Goal: Task Accomplishment & Management: Use online tool/utility

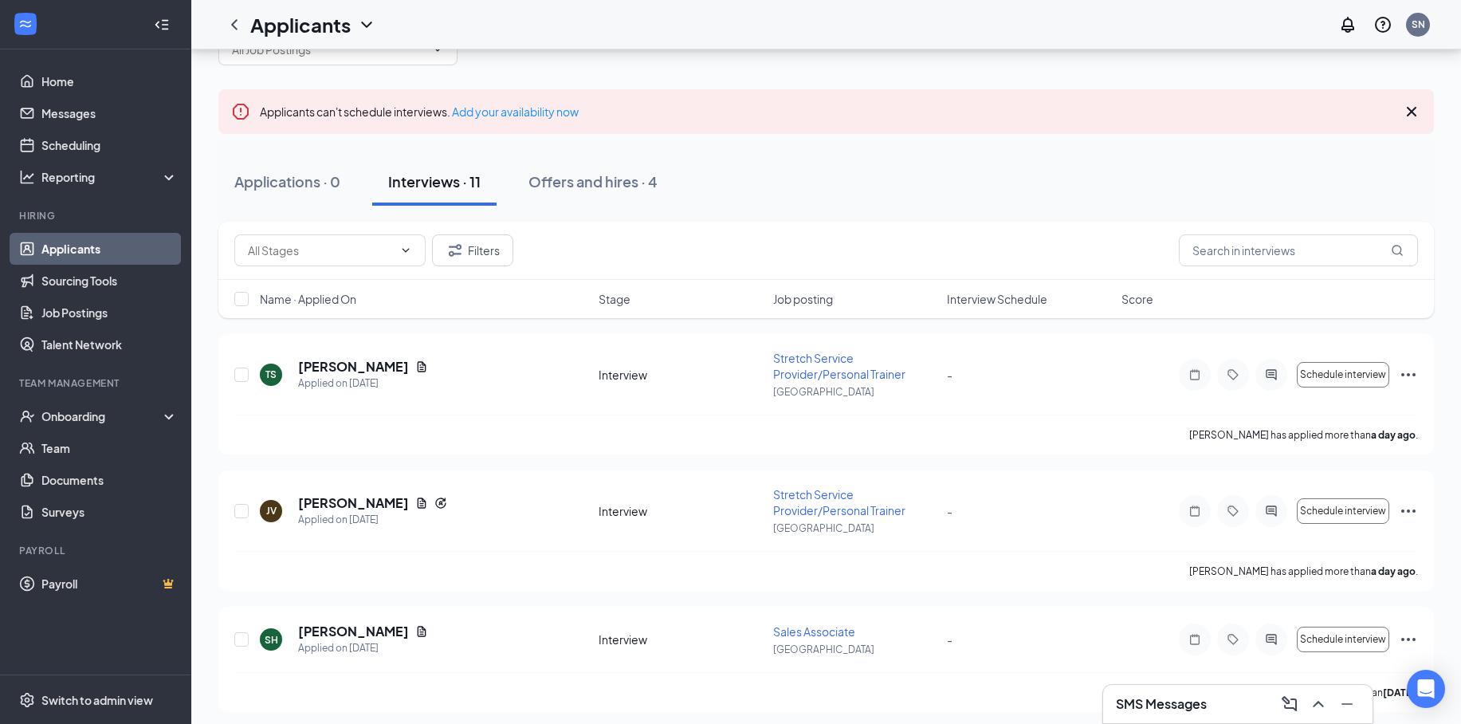
scroll to position [159, 0]
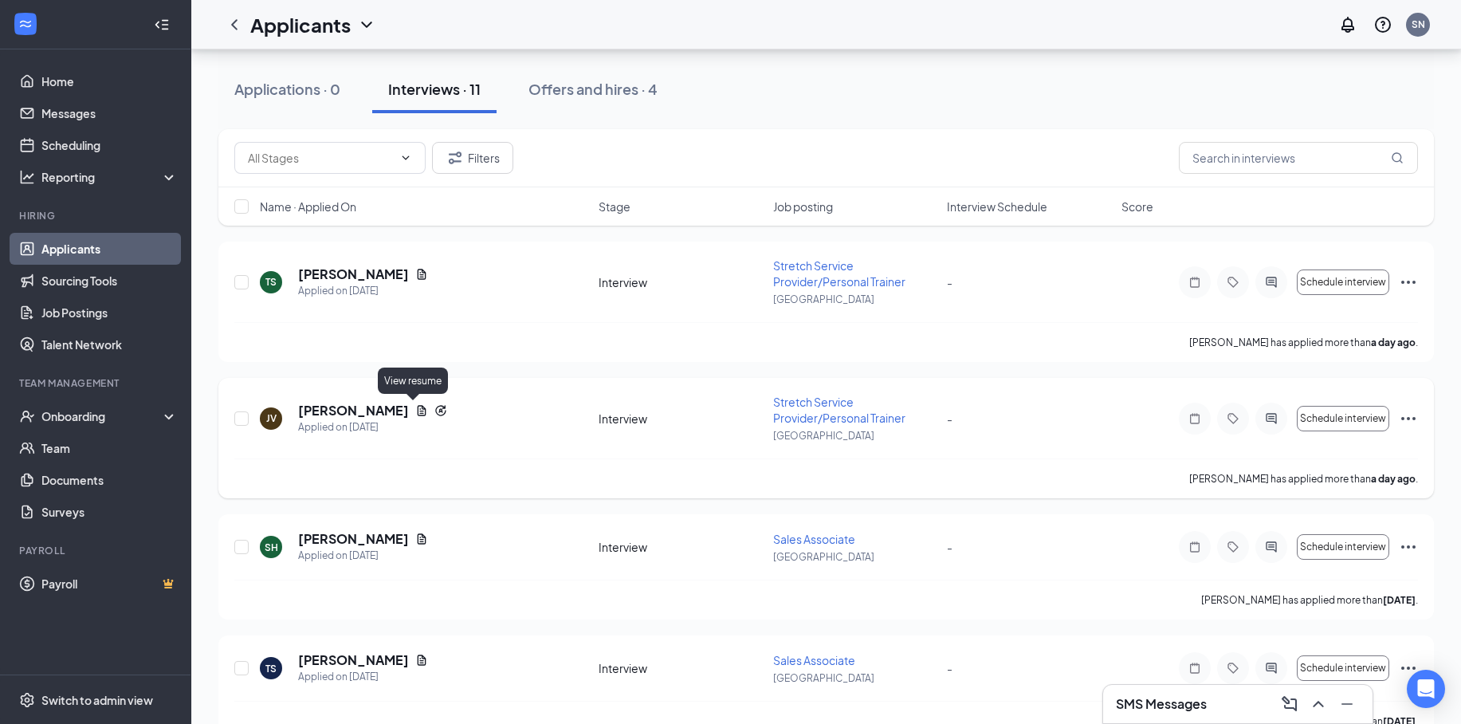
click at [416, 412] on icon "Document" at bounding box center [421, 410] width 13 height 13
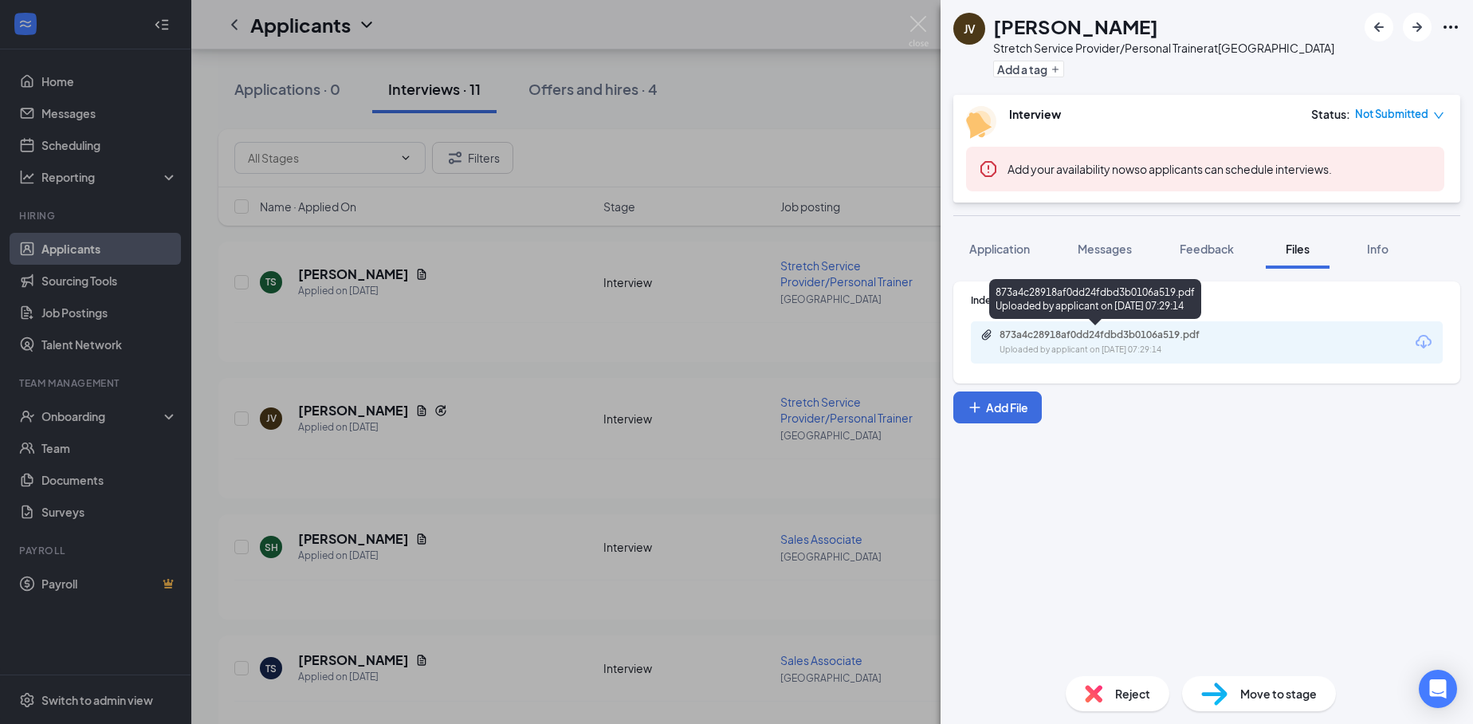
click at [1098, 335] on div "873a4c28918af0dd24fdbd3b0106a519.pdf" at bounding box center [1110, 334] width 223 height 13
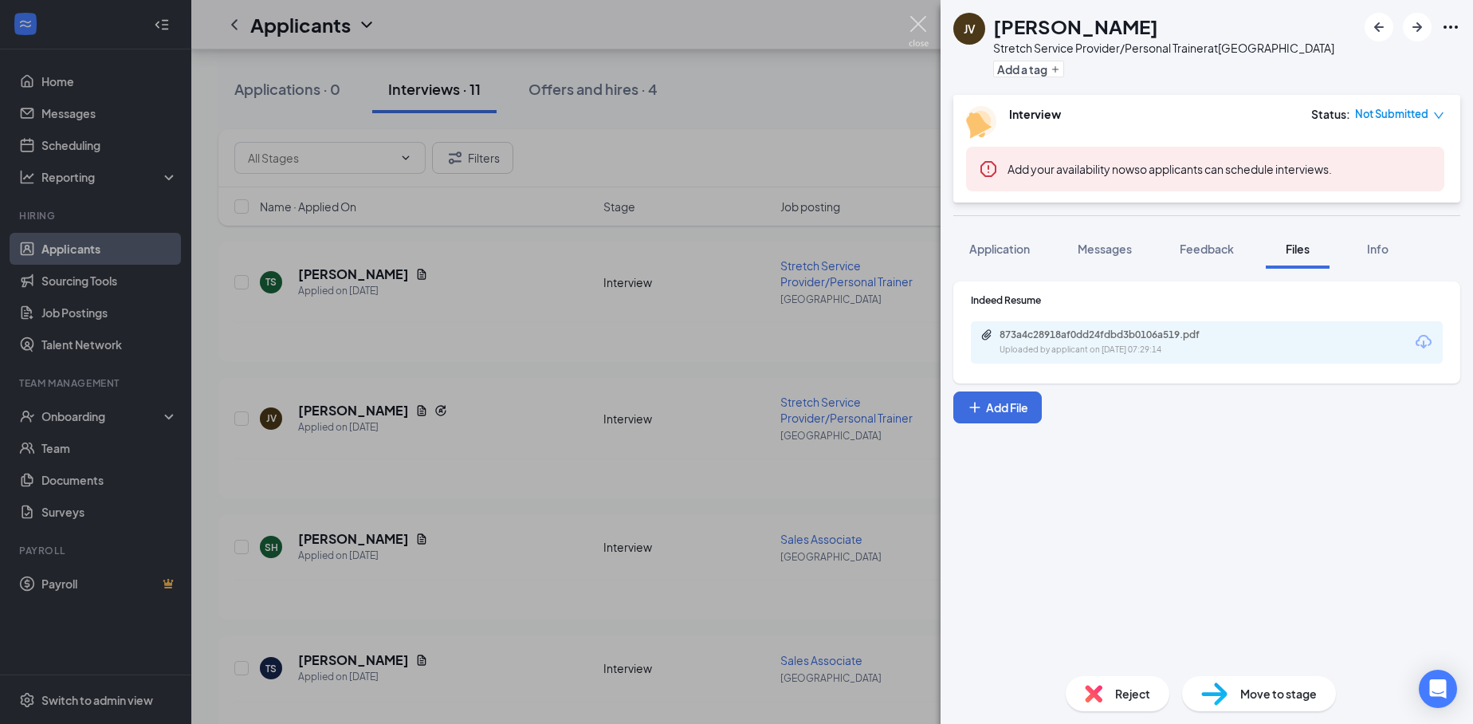
click at [912, 23] on img at bounding box center [918, 31] width 20 height 31
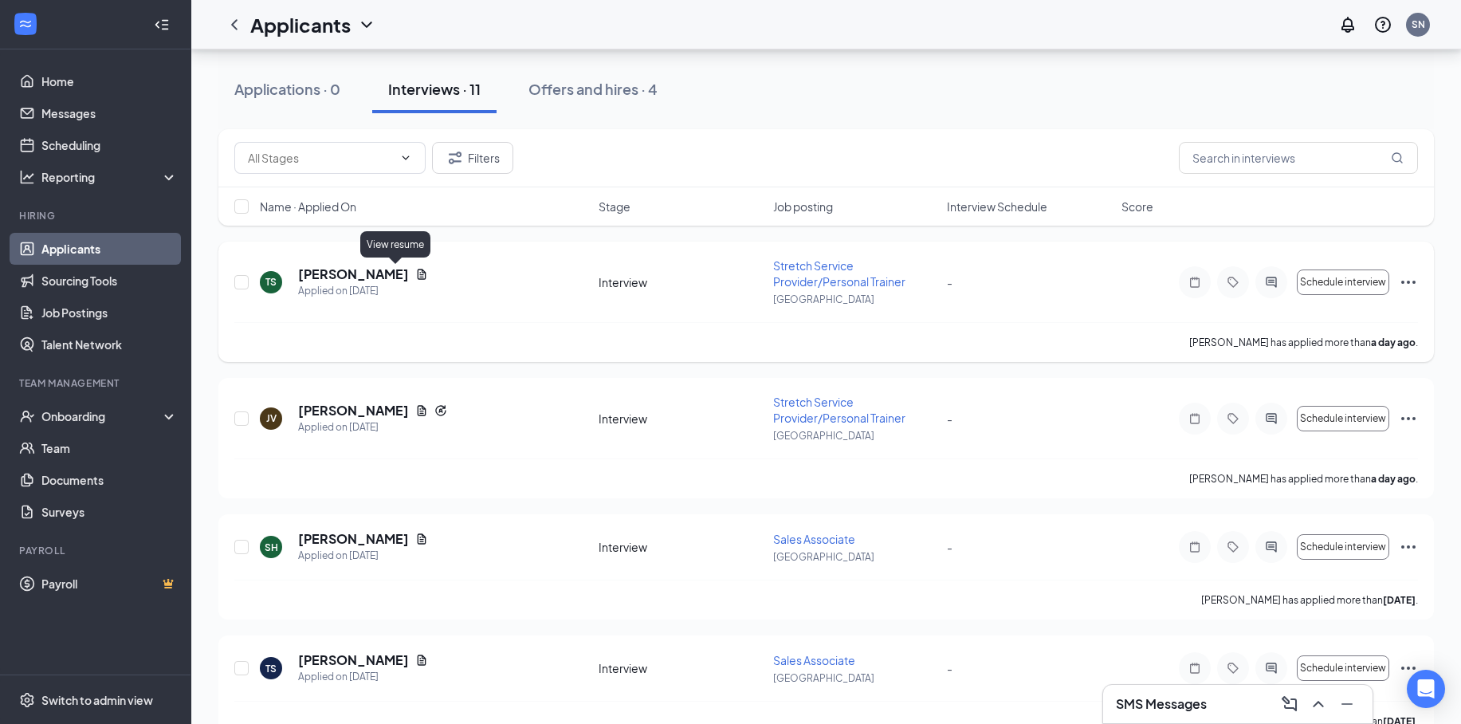
click at [418, 272] on icon "Document" at bounding box center [422, 274] width 9 height 10
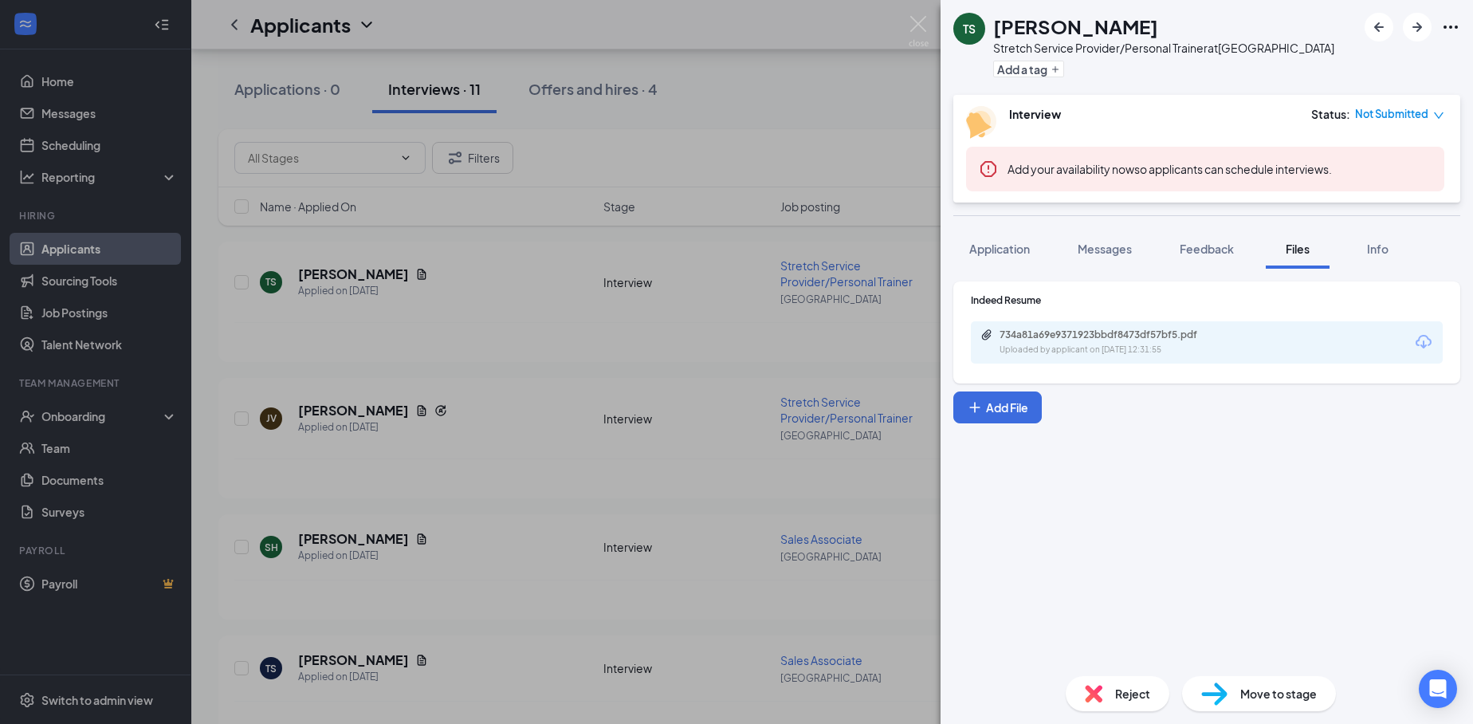
click at [1065, 331] on div "734a81a69e9371923bbdf8473df57bf5.pdf" at bounding box center [1110, 334] width 223 height 13
click at [920, 33] on img at bounding box center [918, 31] width 20 height 31
